Goal: Task Accomplishment & Management: Use online tool/utility

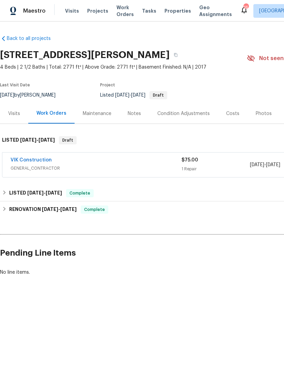
click at [165, 9] on span "Properties" at bounding box center [178, 11] width 27 height 7
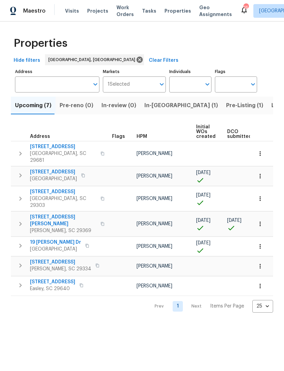
click at [60, 227] on span "[PERSON_NAME], SC 29369" at bounding box center [63, 230] width 66 height 7
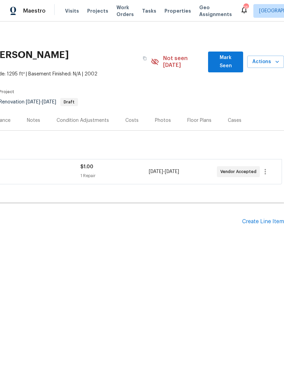
scroll to position [0, 101]
click at [269, 58] on span "Actions" at bounding box center [266, 62] width 26 height 9
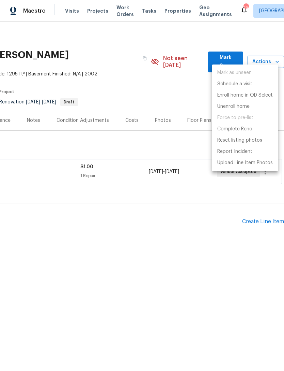
click at [202, 232] on div at bounding box center [142, 185] width 284 height 371
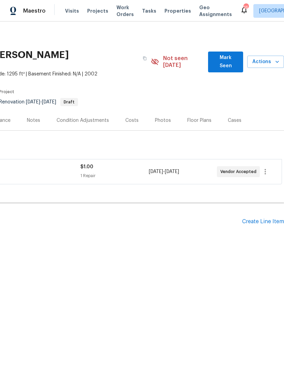
click at [265, 61] on span "Actions" at bounding box center [266, 62] width 26 height 9
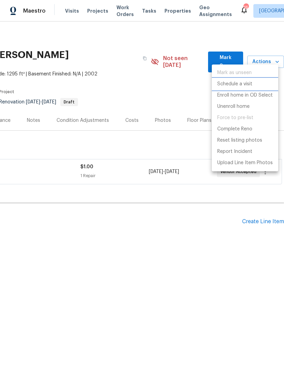
click at [248, 87] on p "Schedule a visit" at bounding box center [235, 83] width 35 height 7
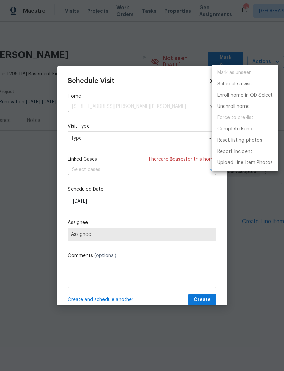
click at [120, 142] on div at bounding box center [142, 185] width 284 height 371
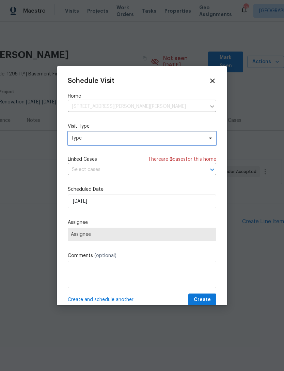
click at [127, 141] on span "Type" at bounding box center [137, 138] width 133 height 7
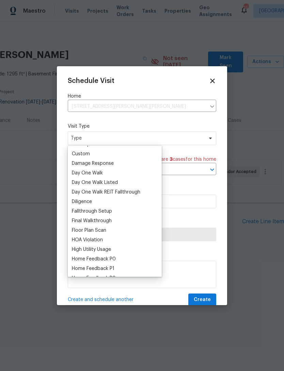
scroll to position [103, 0]
click at [92, 202] on div "Diligence" at bounding box center [82, 201] width 20 height 7
type input "09/25/2025 11:40 am"
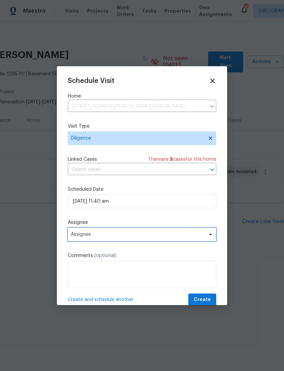
click at [125, 239] on span "Assignee" at bounding box center [142, 234] width 149 height 14
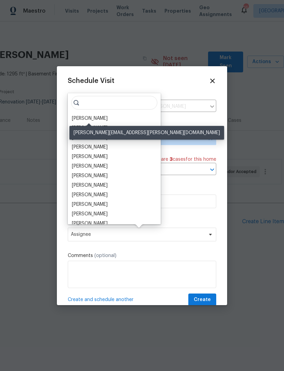
click at [105, 119] on div "[PERSON_NAME]" at bounding box center [90, 118] width 36 height 7
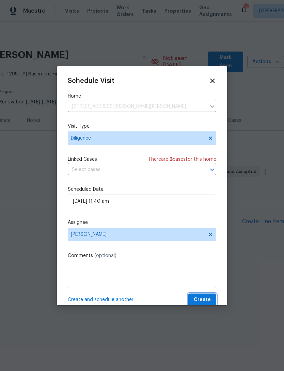
click at [204, 299] on span "Create" at bounding box center [202, 299] width 17 height 9
